Goal: Obtain resource: Download file/media

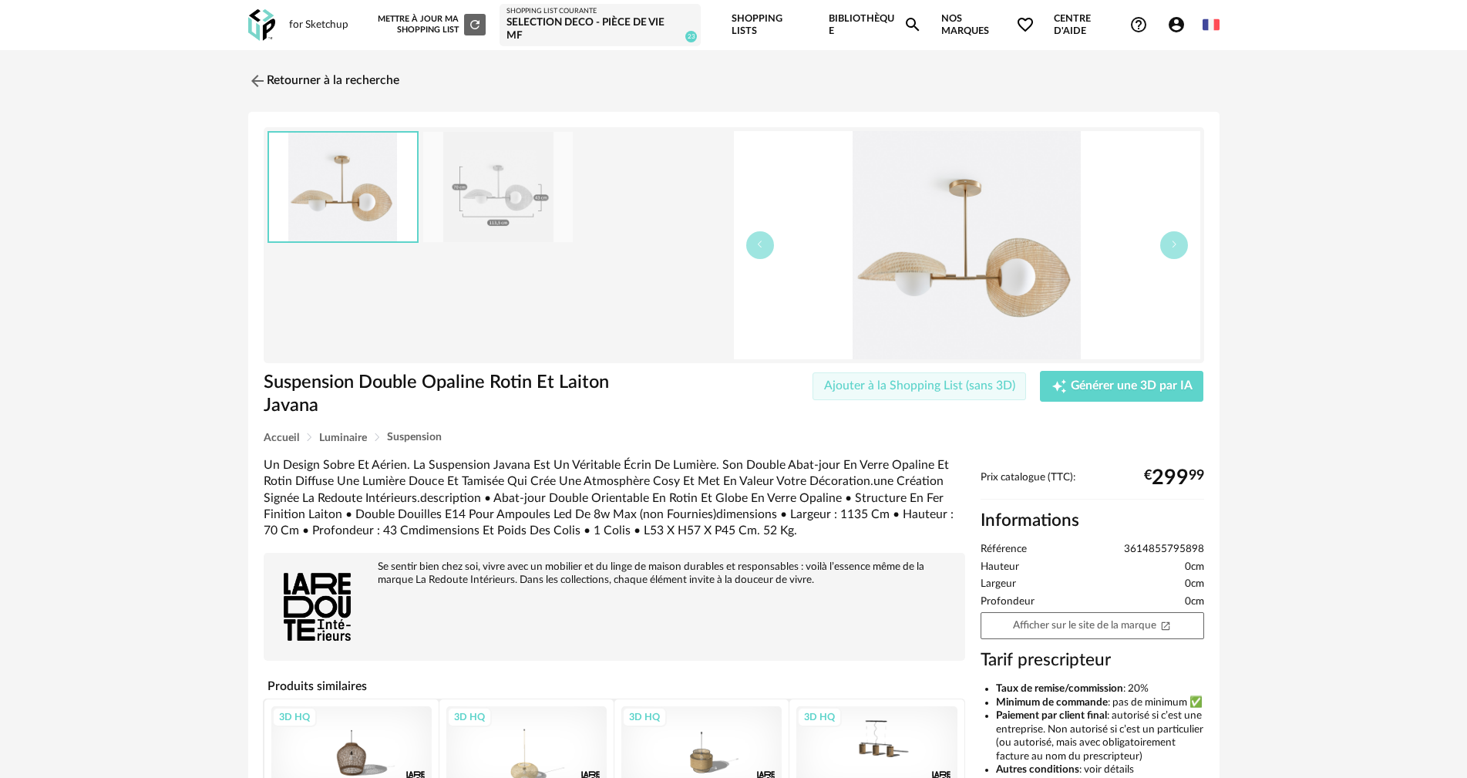
click at [901, 382] on span "Ajouter à la Shopping List (sans 3D)" at bounding box center [919, 385] width 191 height 12
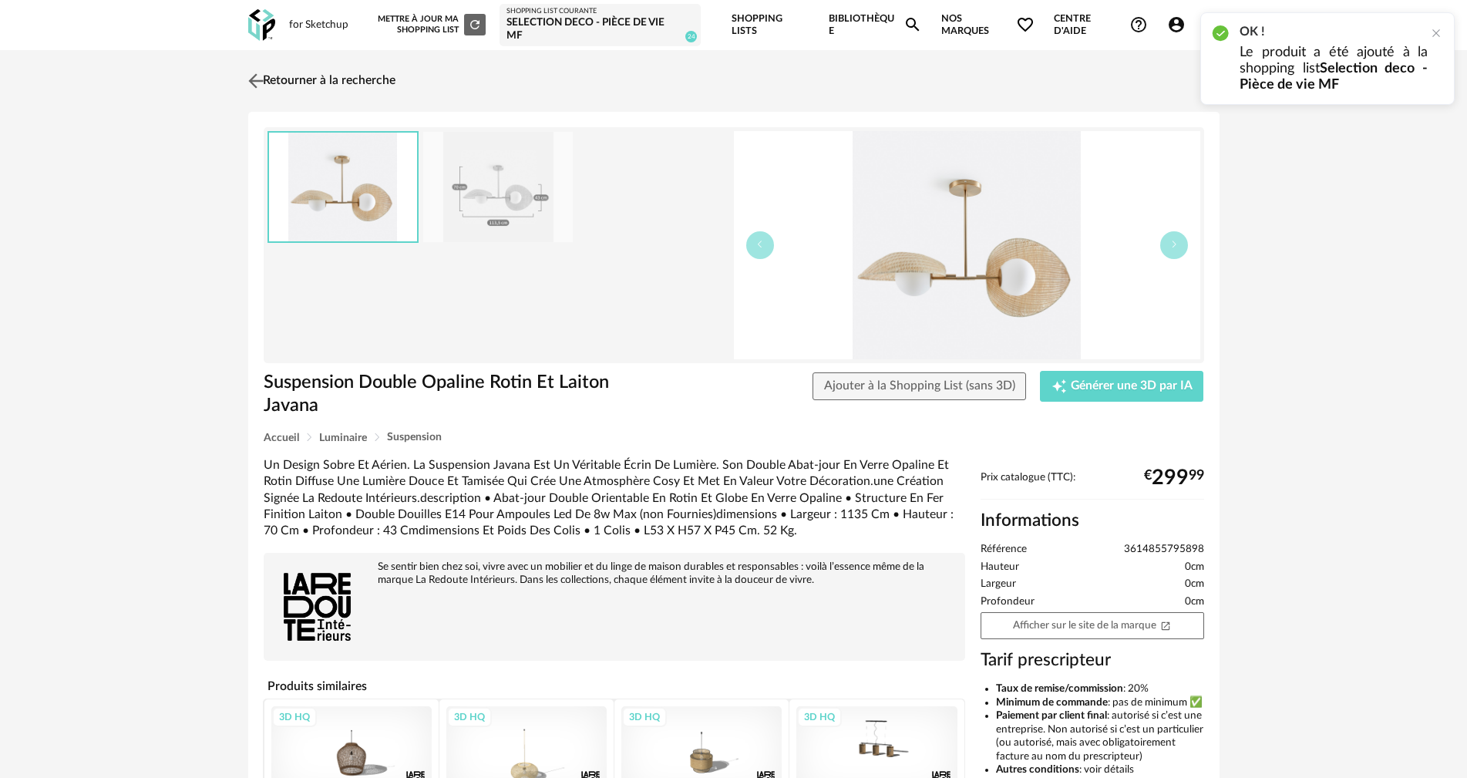
click at [251, 81] on img at bounding box center [255, 80] width 22 height 22
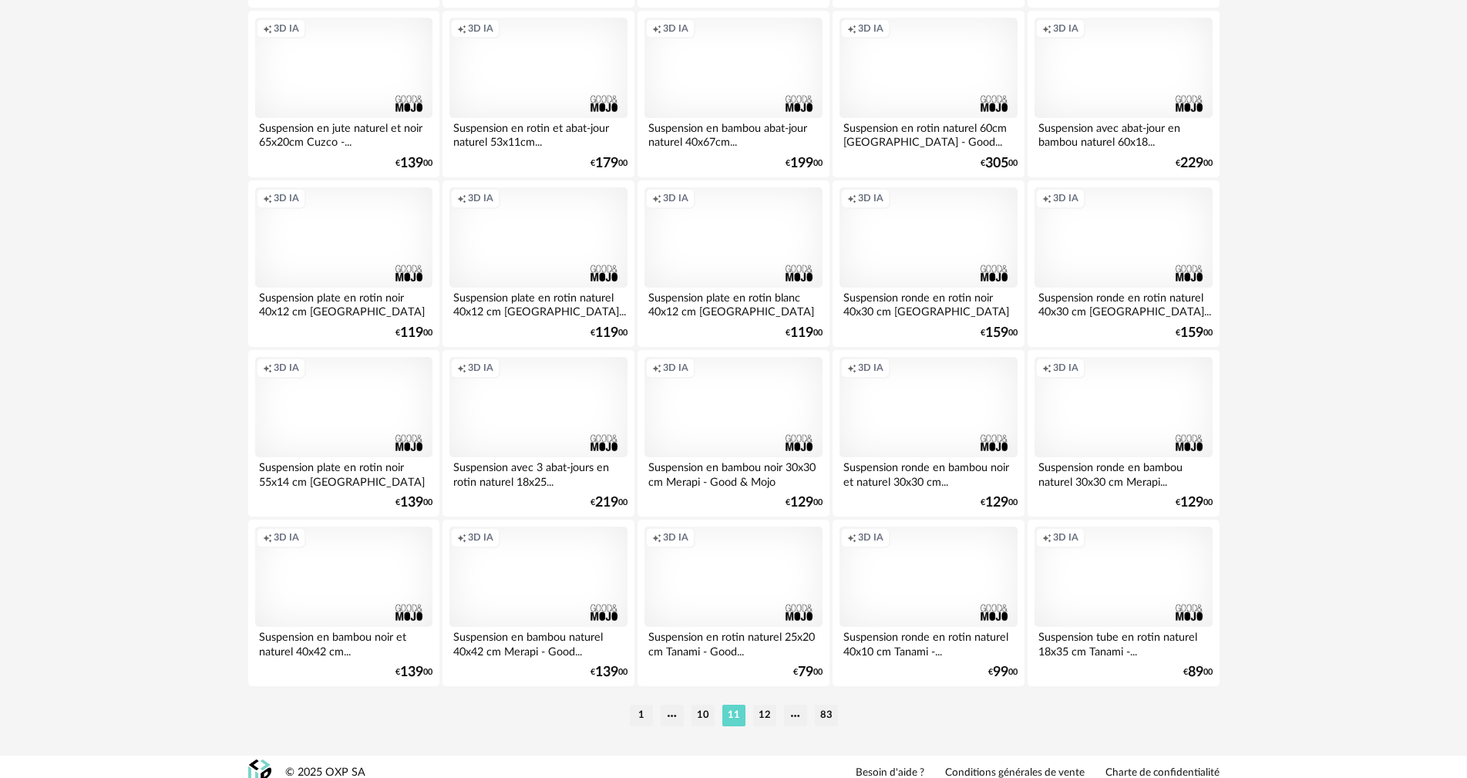
scroll to position [3026, 0]
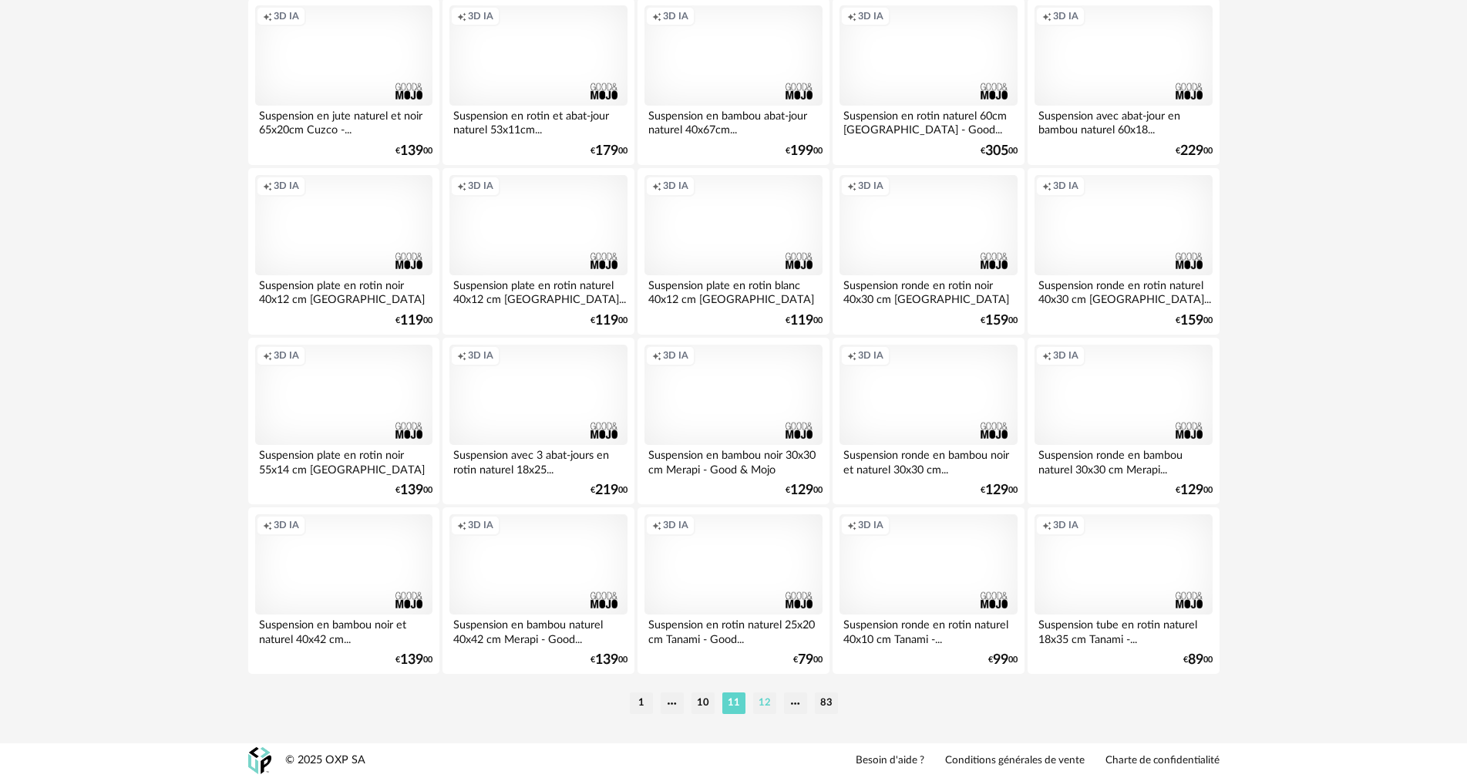
click at [768, 710] on li "12" at bounding box center [764, 703] width 23 height 22
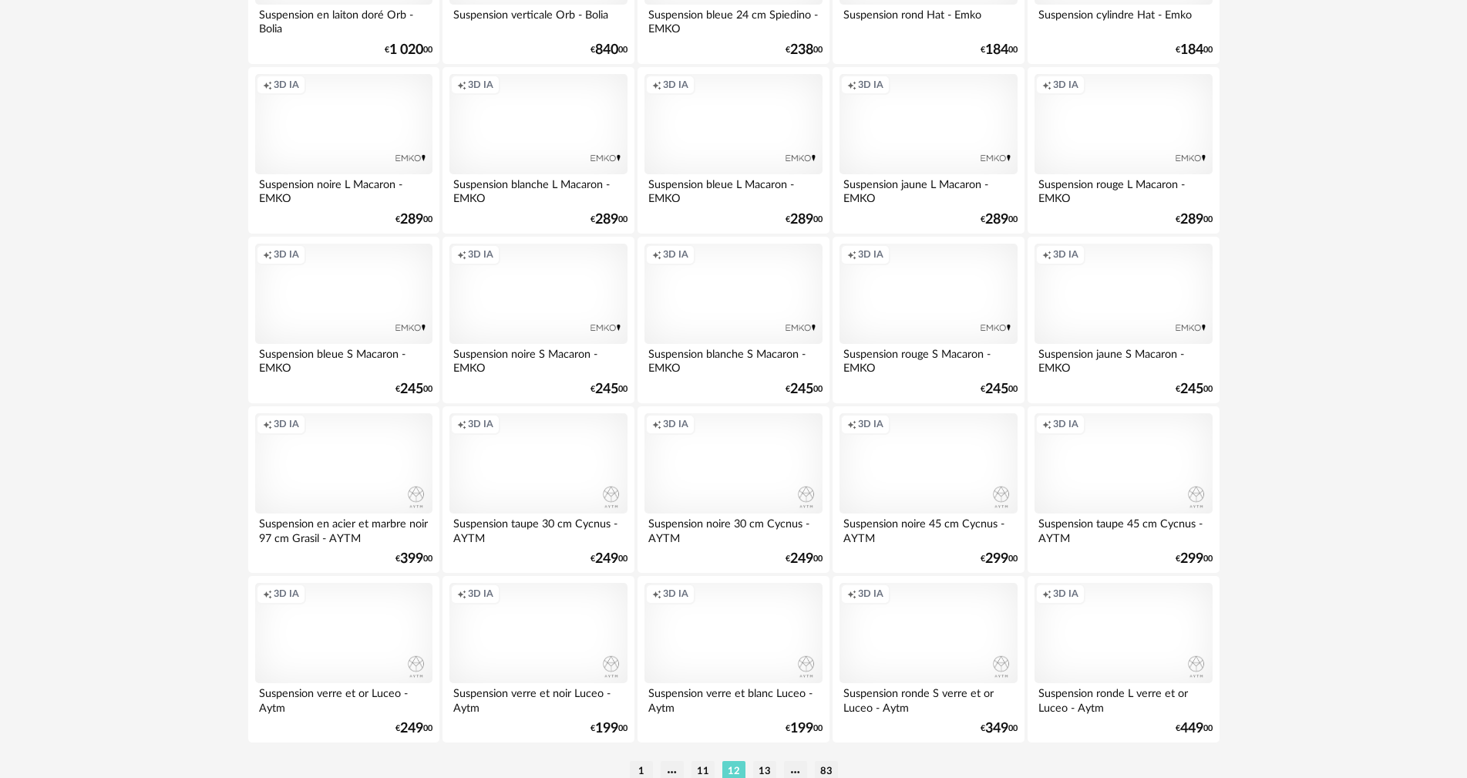
scroll to position [3026, 0]
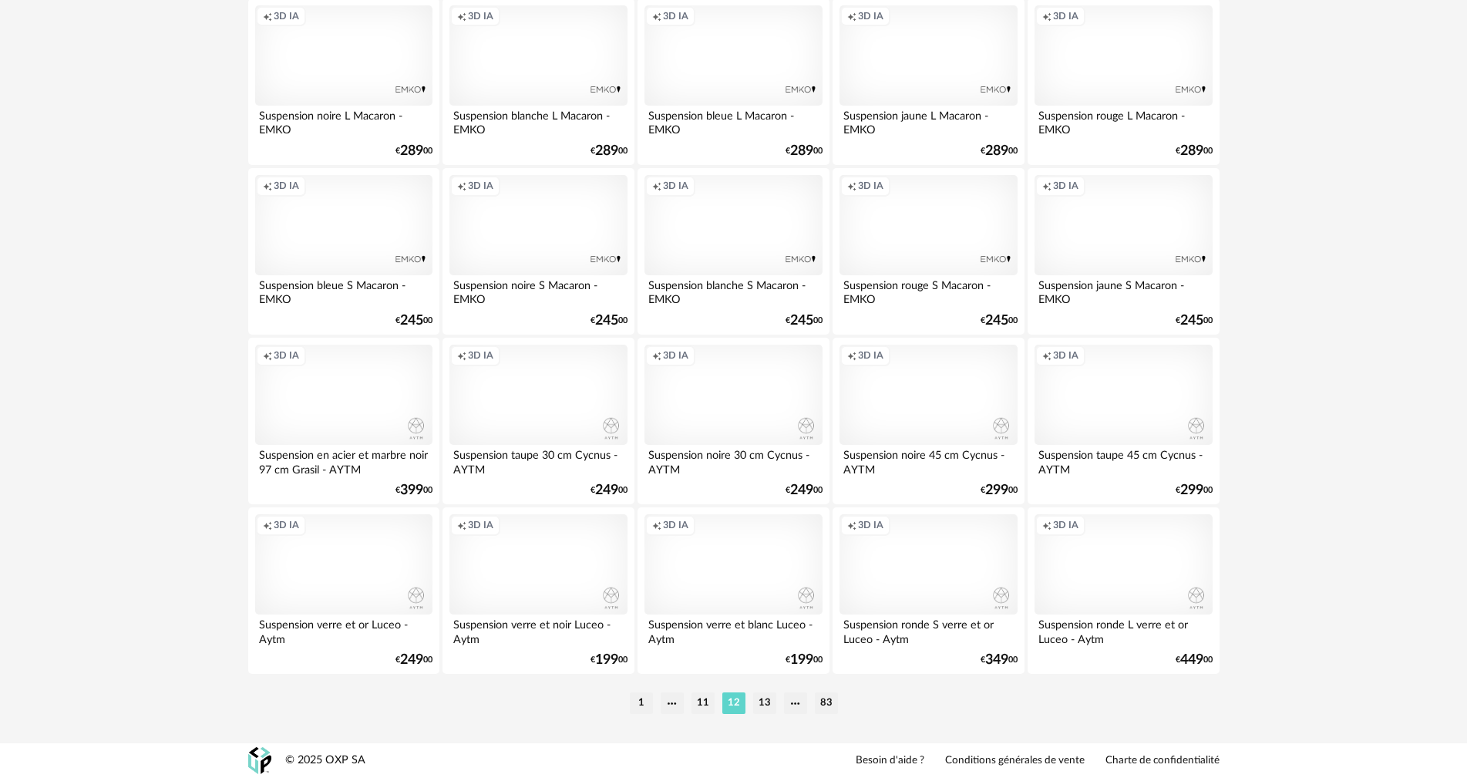
click at [775, 708] on li "13" at bounding box center [764, 703] width 23 height 22
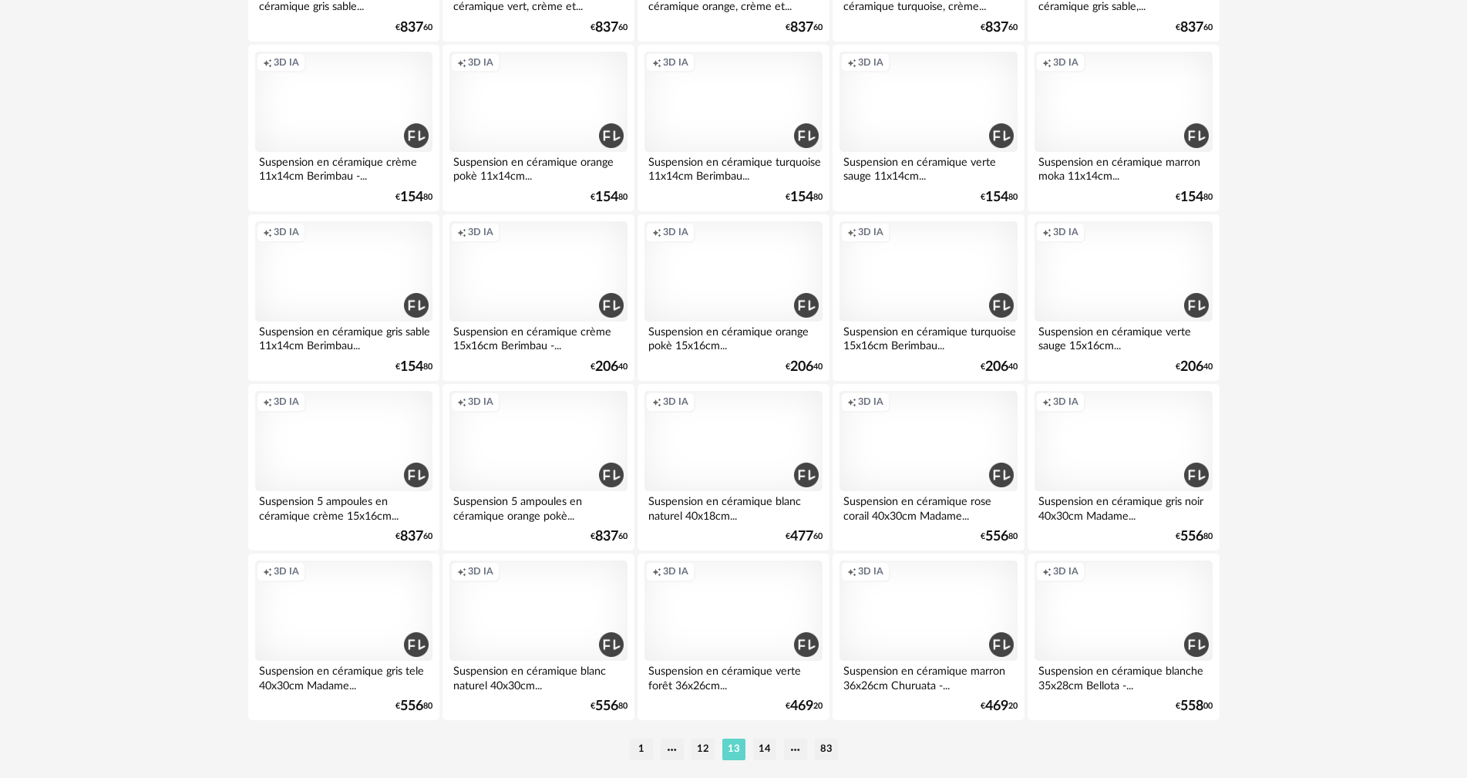
scroll to position [3026, 0]
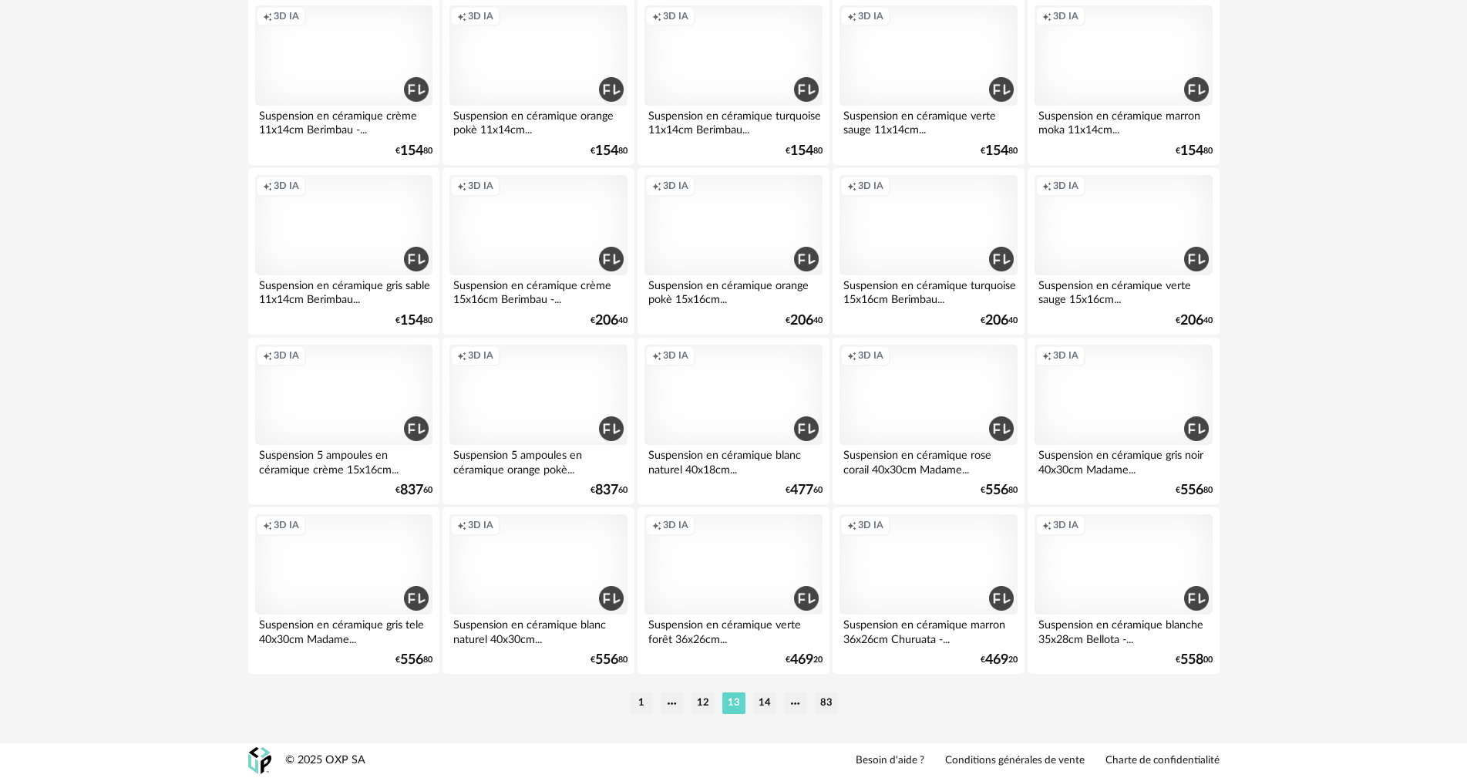
click at [767, 703] on li "14" at bounding box center [764, 703] width 23 height 22
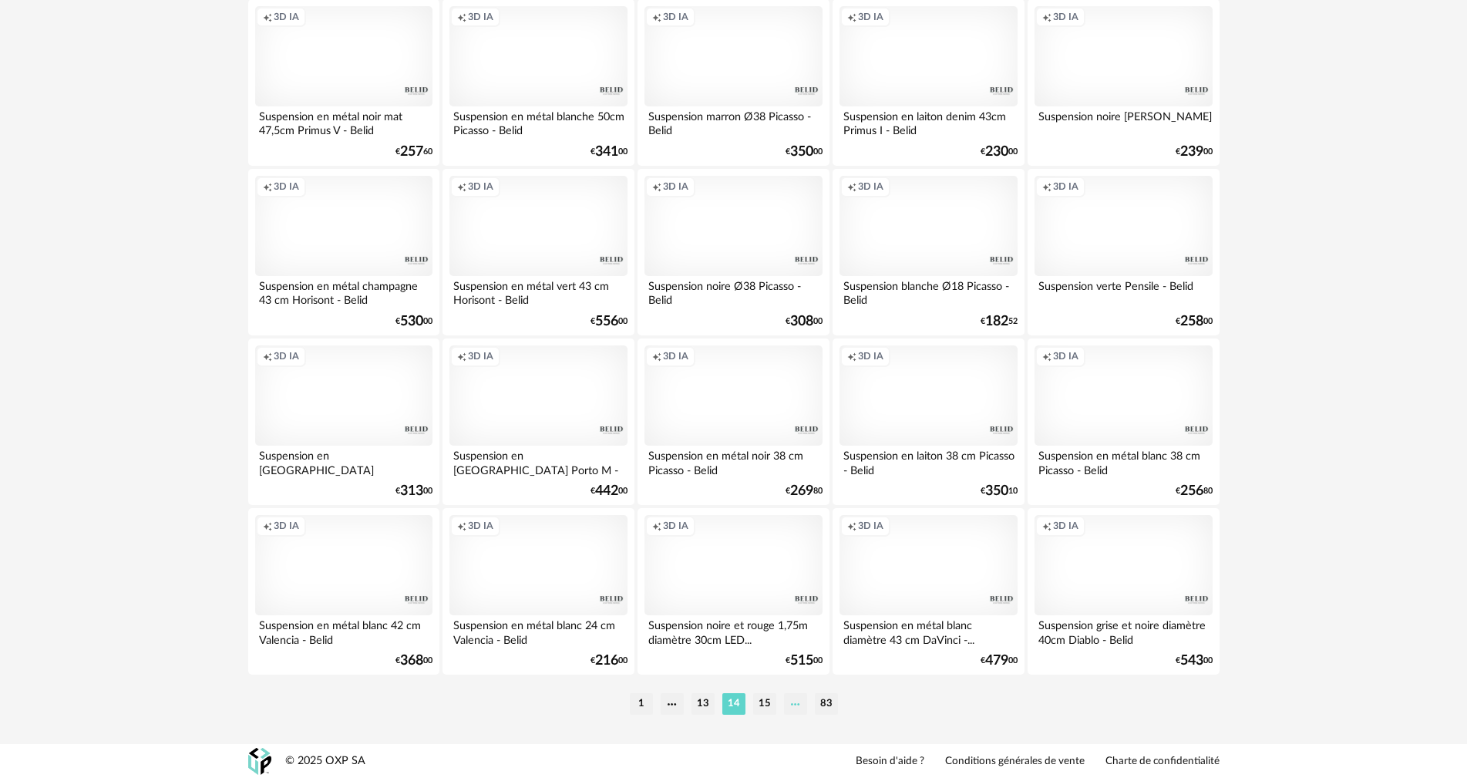
scroll to position [3026, 0]
click at [764, 708] on li "15" at bounding box center [764, 703] width 23 height 22
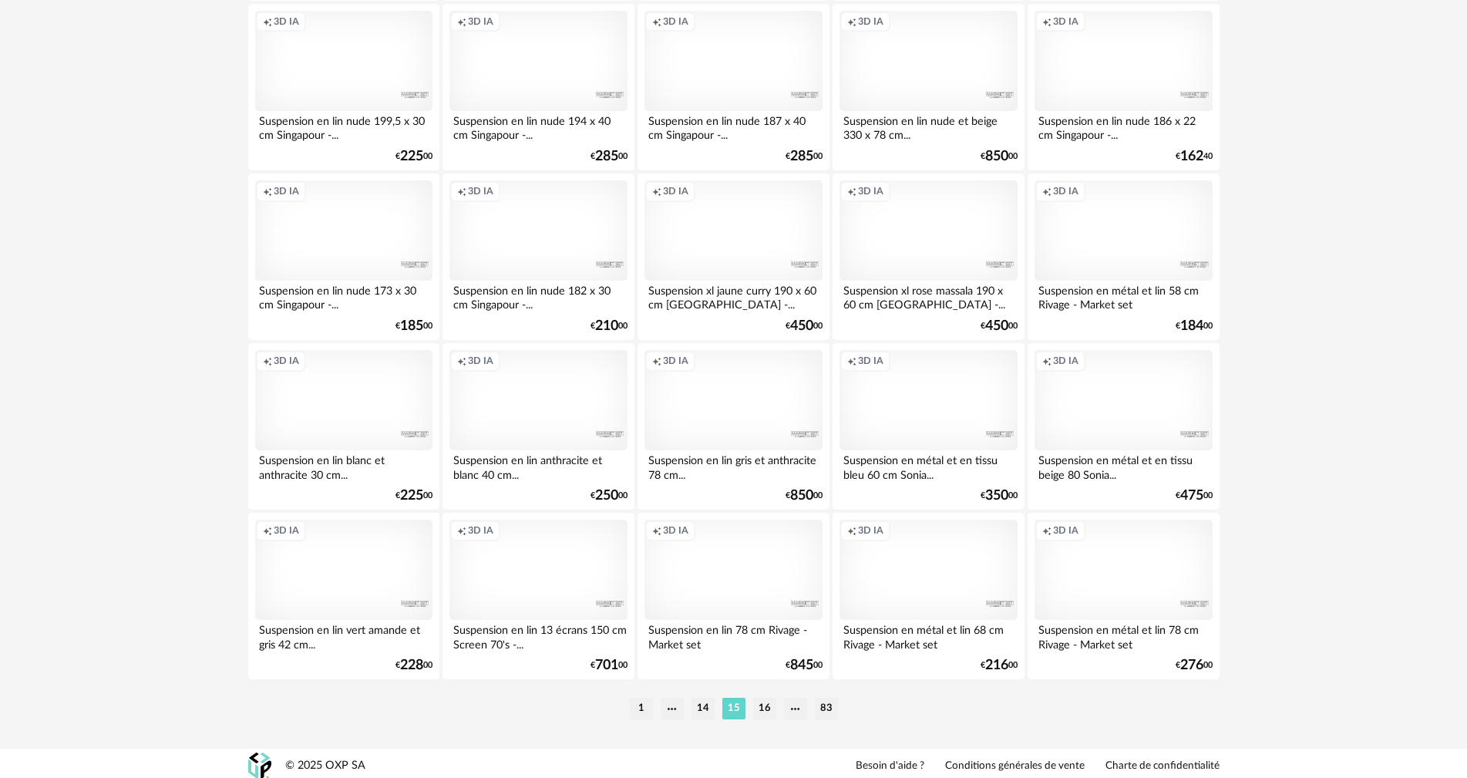
scroll to position [3026, 0]
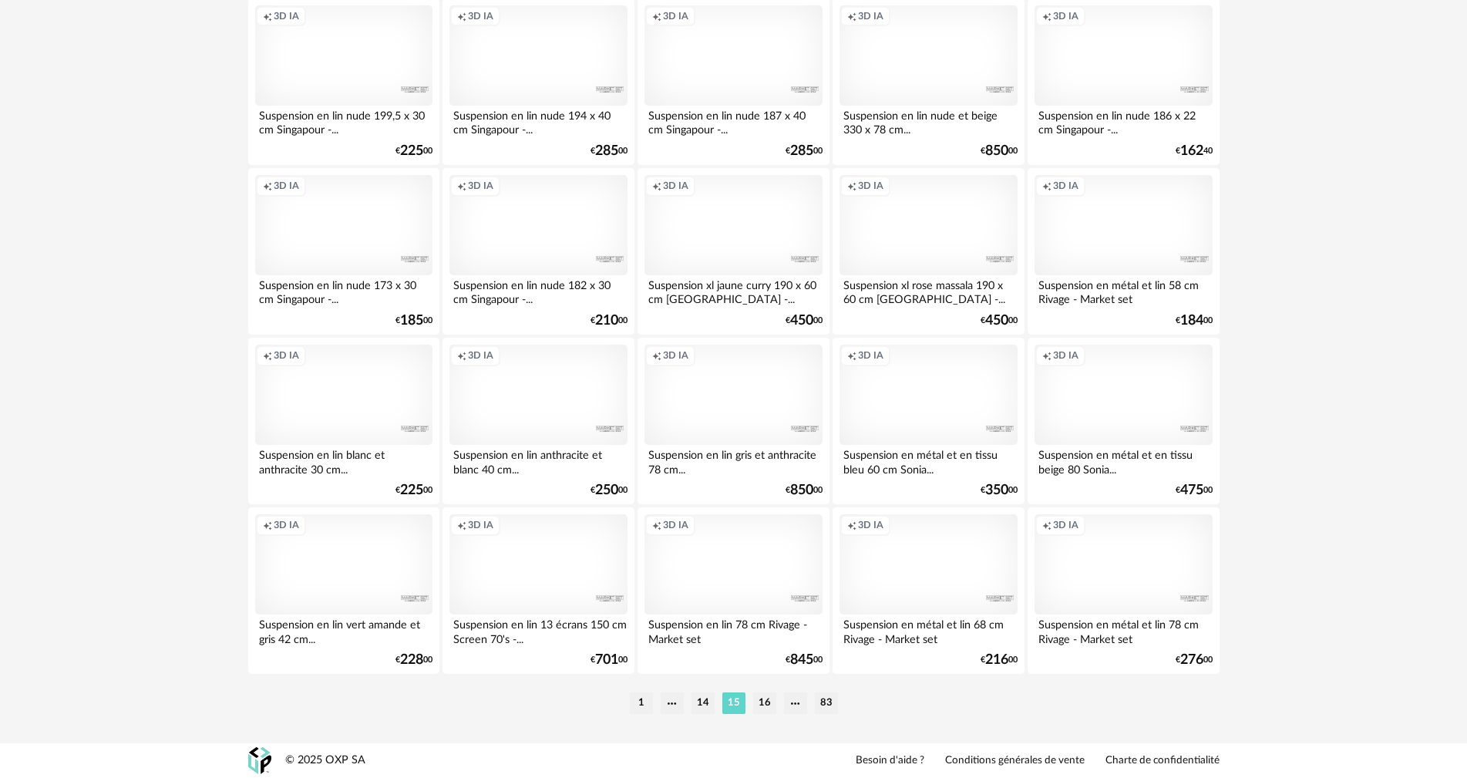
click at [775, 542] on div "Creation icon 3D IA" at bounding box center [732, 564] width 177 height 100
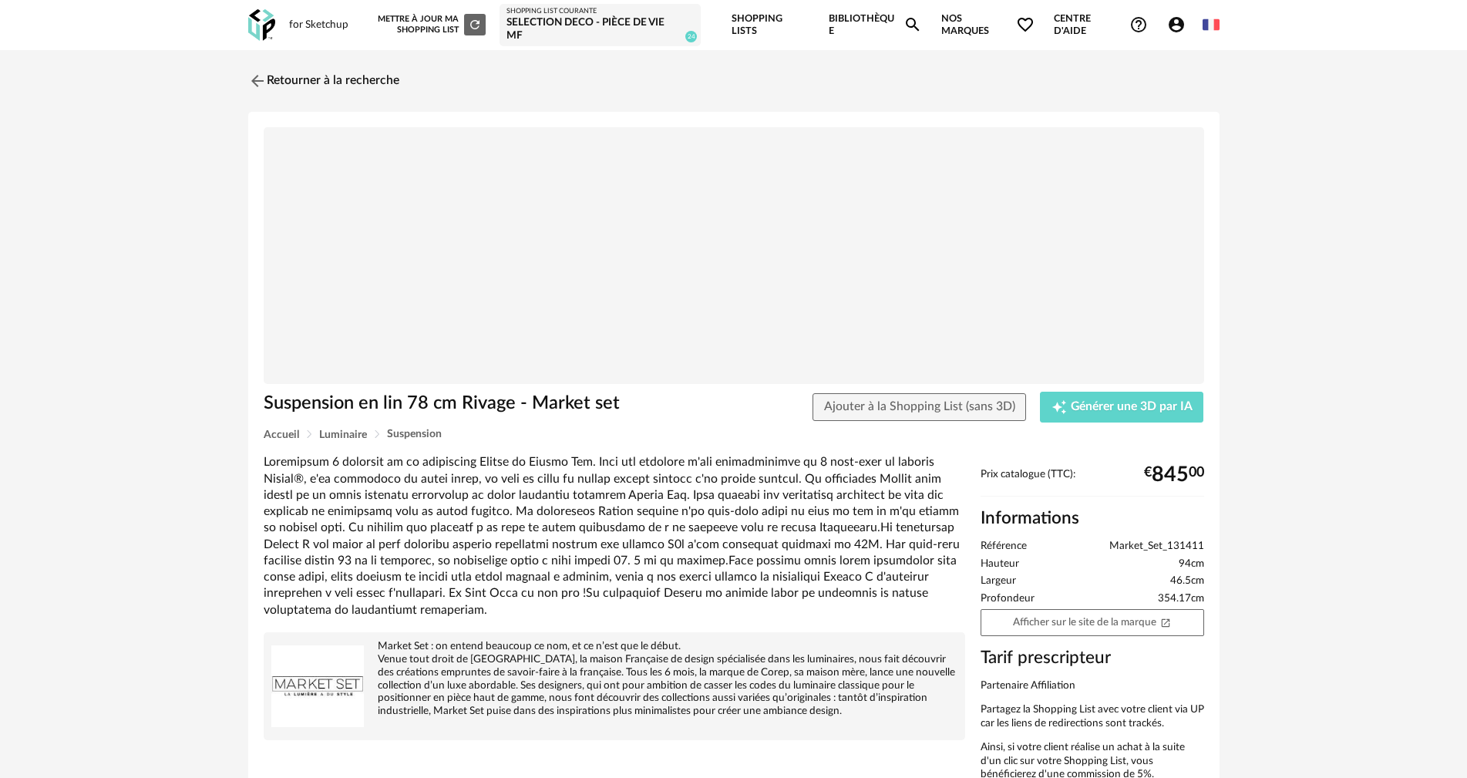
click at [695, 321] on img at bounding box center [734, 255] width 940 height 257
click at [1088, 627] on link "Afficher sur le site de la marque Open In New icon" at bounding box center [1093, 622] width 224 height 27
click at [261, 79] on img at bounding box center [255, 80] width 22 height 22
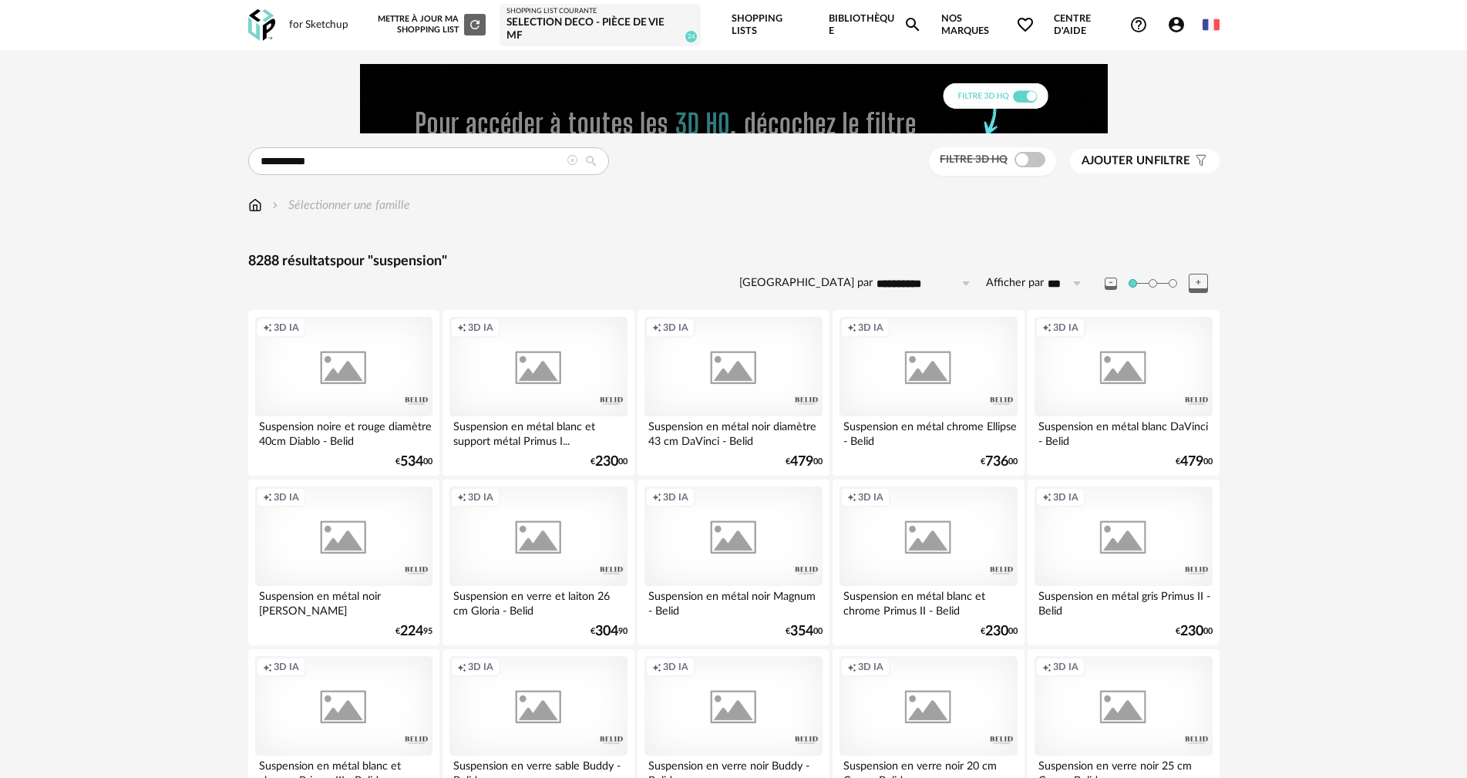
scroll to position [3026, 0]
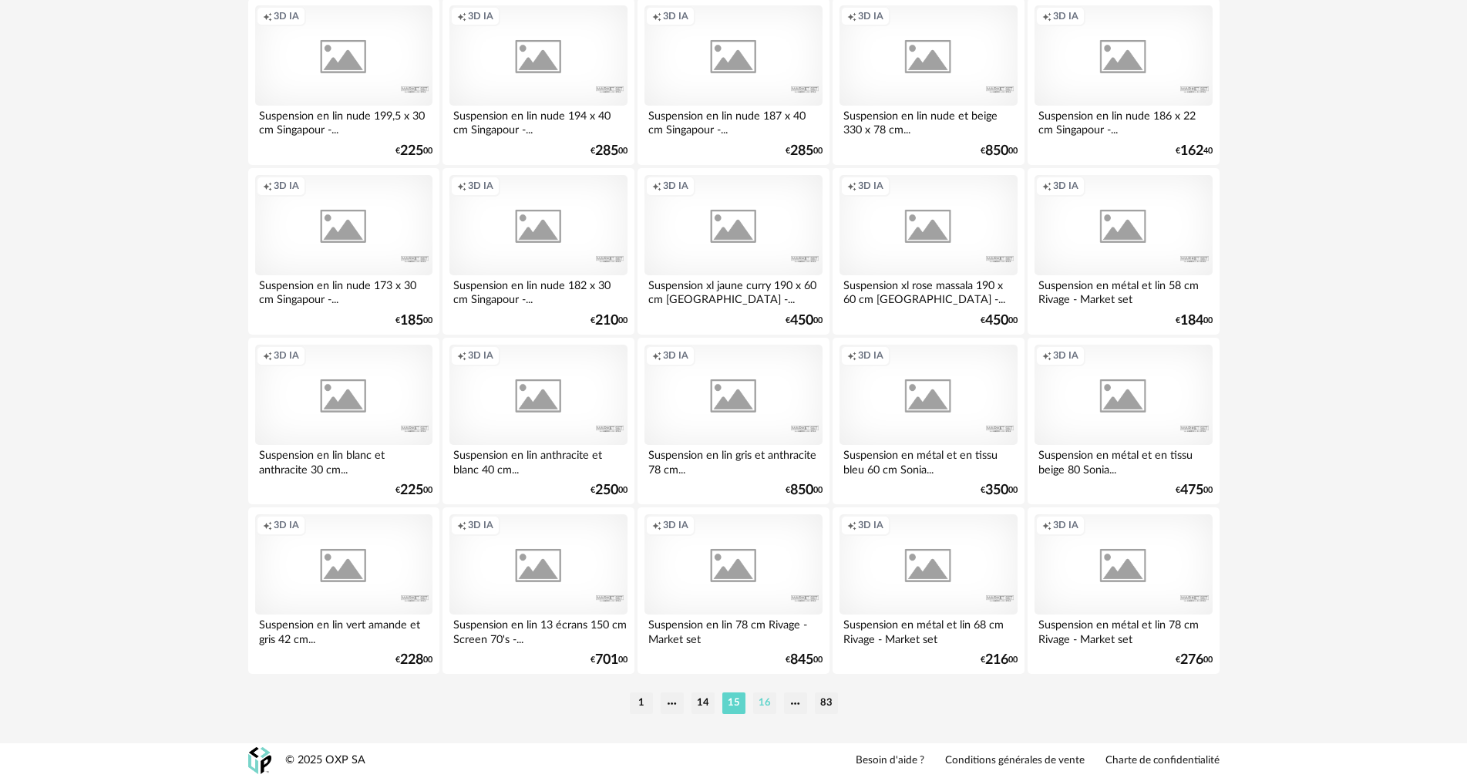
click at [769, 698] on li "16" at bounding box center [764, 703] width 23 height 22
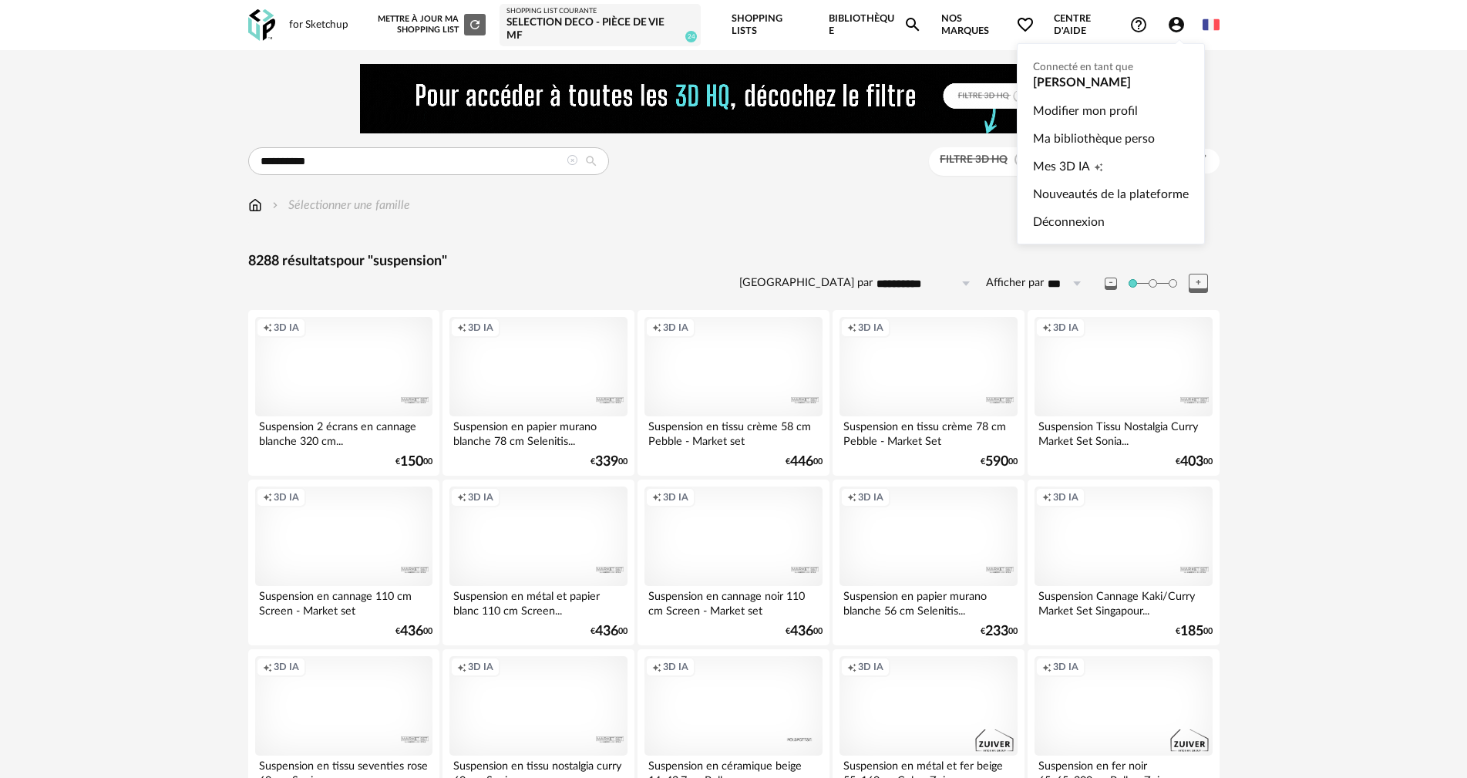
click at [1171, 28] on icon "Account Circle icon" at bounding box center [1176, 24] width 15 height 15
click at [1084, 133] on link "Ma bibliothèque perso" at bounding box center [1111, 139] width 156 height 28
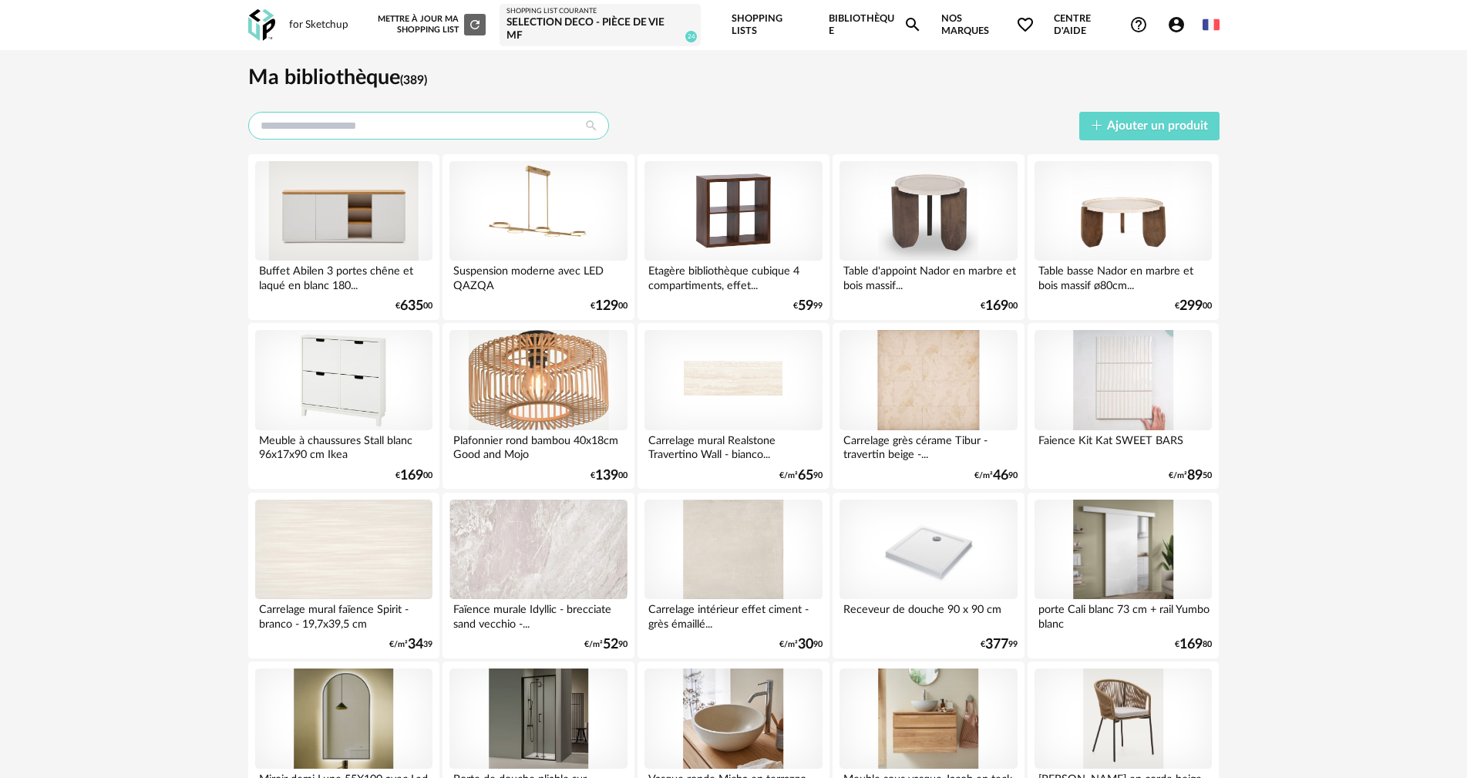
click at [424, 125] on input "text" at bounding box center [428, 126] width 361 height 28
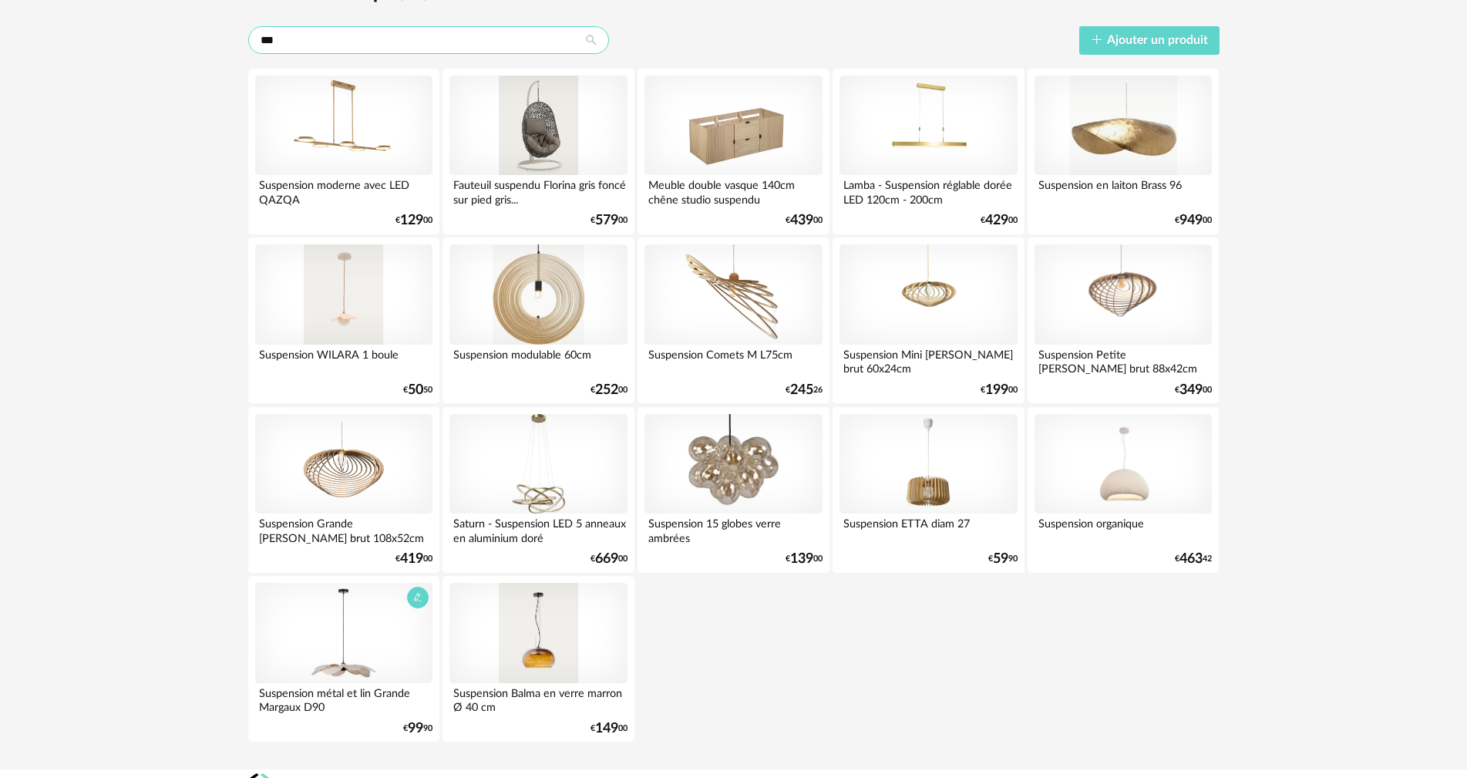
scroll to position [112, 0]
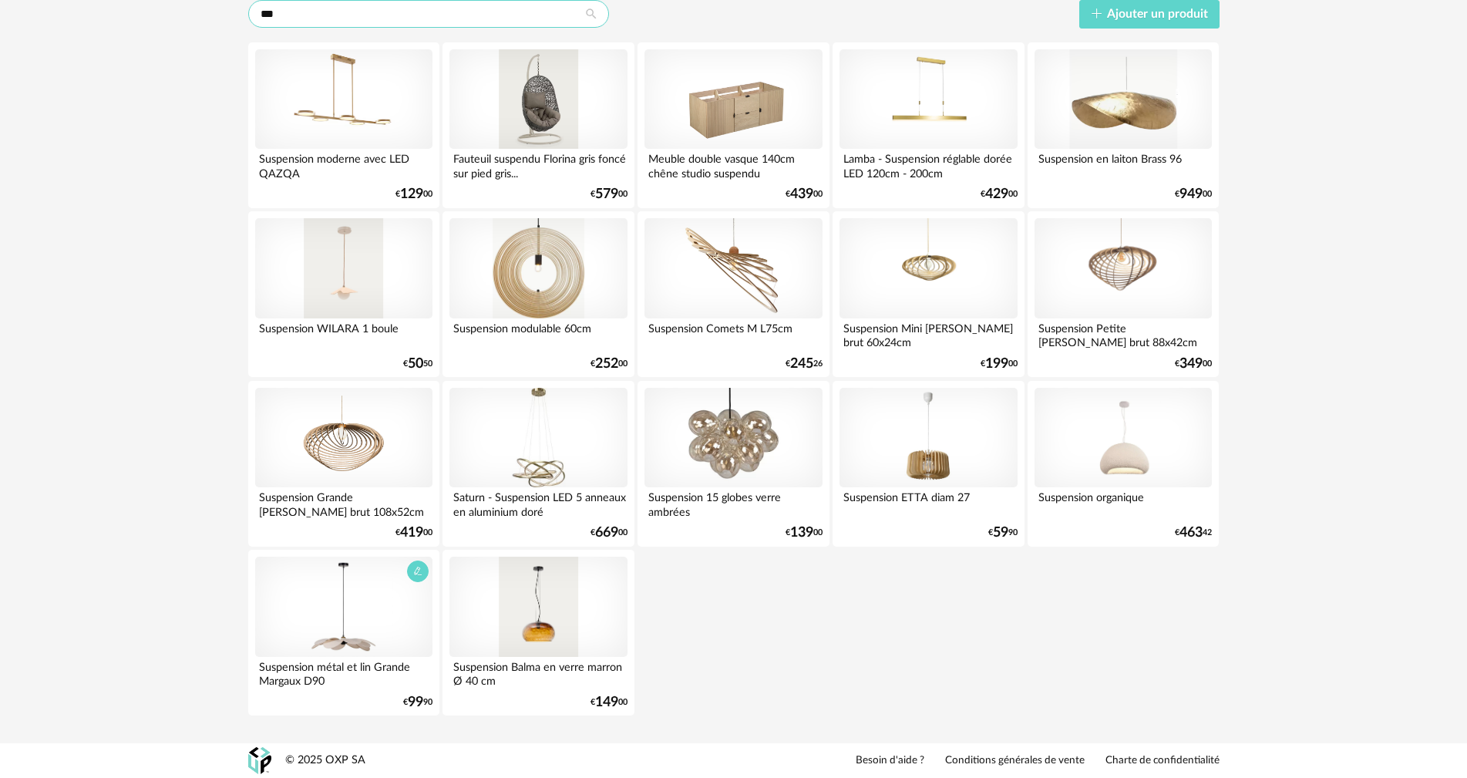
type input "***"
click at [358, 600] on div at bounding box center [343, 607] width 177 height 100
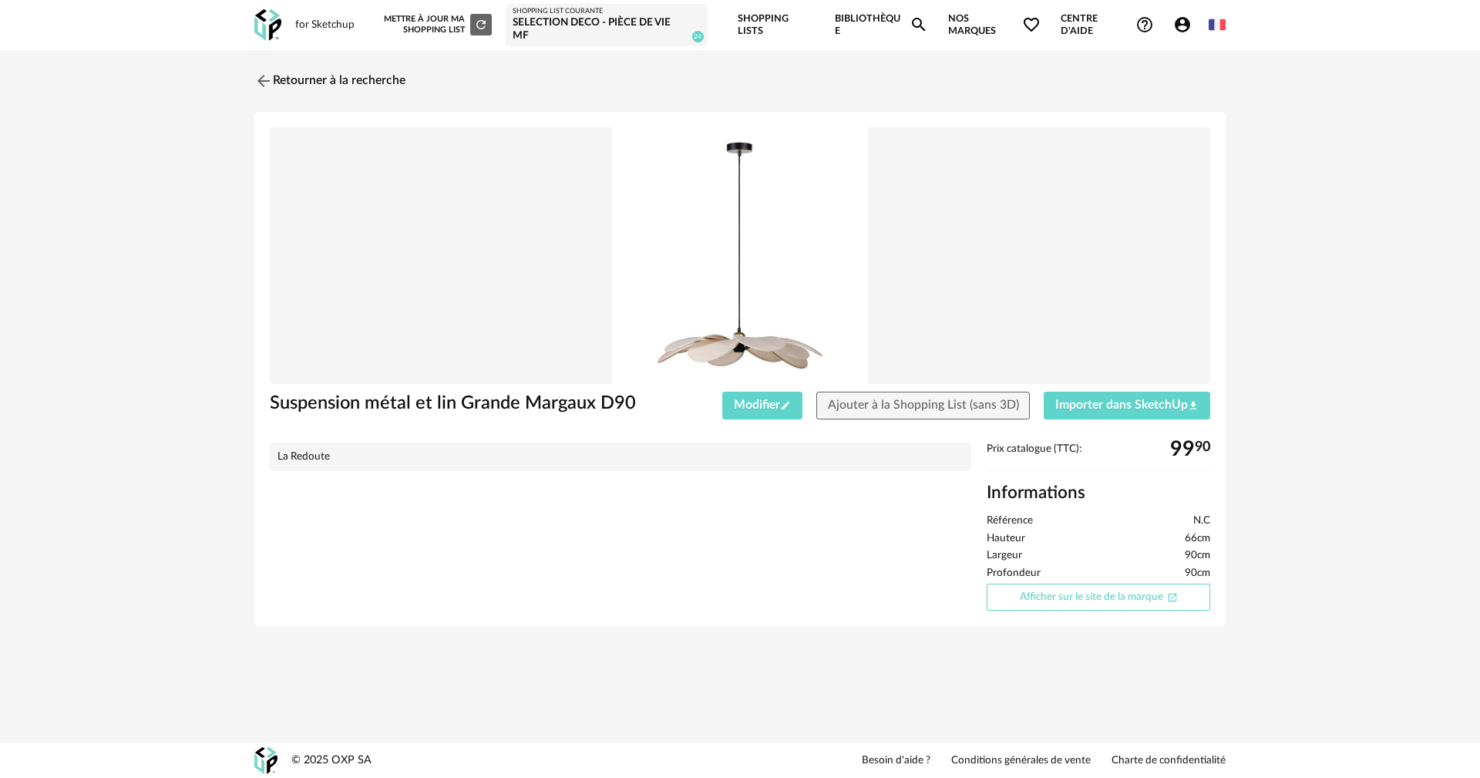
click at [1067, 593] on link "Afficher sur le site de la marque Open In New icon" at bounding box center [1099, 597] width 224 height 27
drag, startPoint x: 1075, startPoint y: 408, endPoint x: 994, endPoint y: 404, distance: 81.0
click at [1075, 407] on span "Importer dans SketchUp Download icon" at bounding box center [1126, 405] width 143 height 12
